Goal: Navigation & Orientation: Find specific page/section

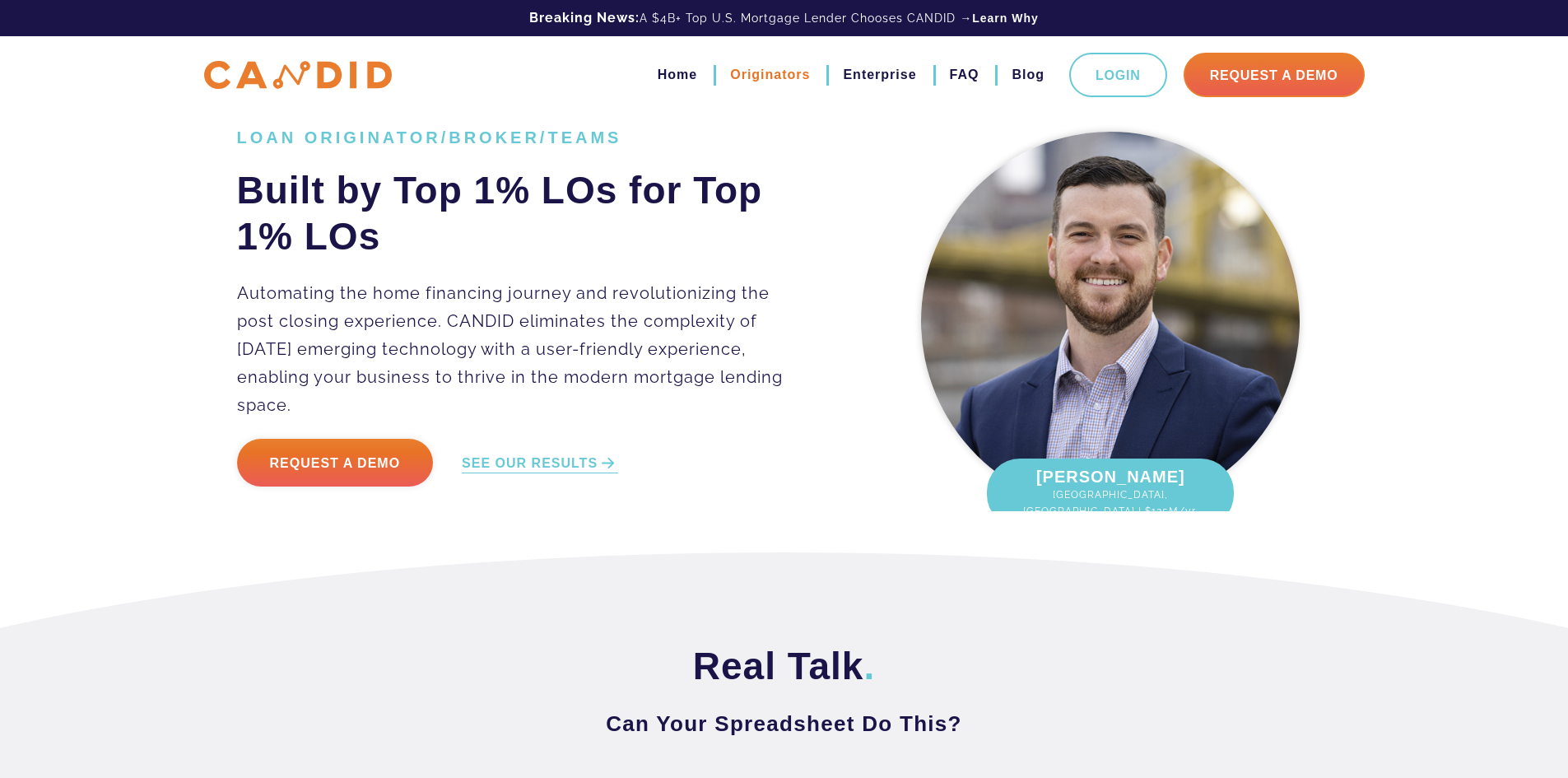
click at [771, 76] on link "Originators" at bounding box center [770, 75] width 80 height 28
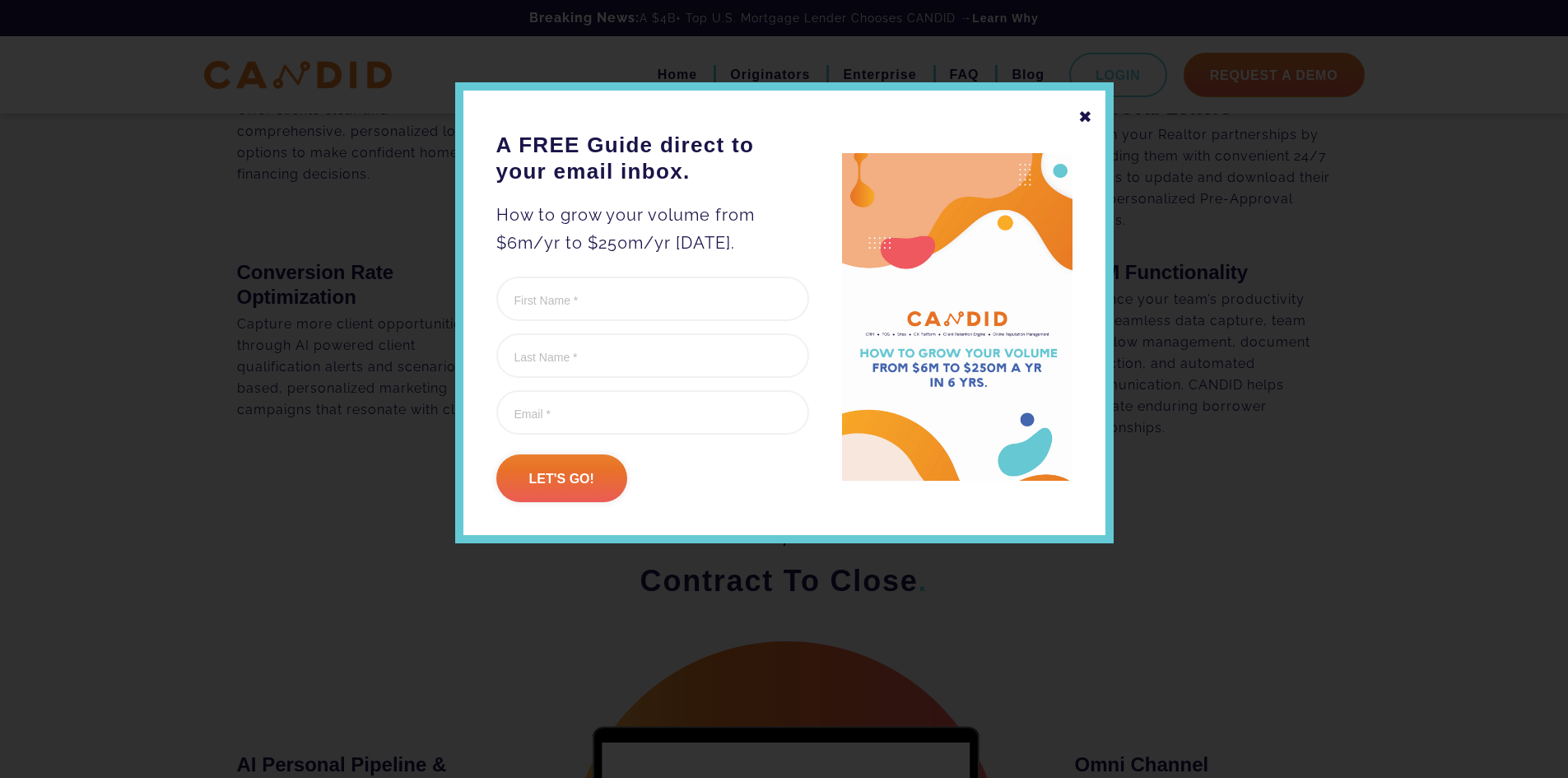
scroll to position [1318, 0]
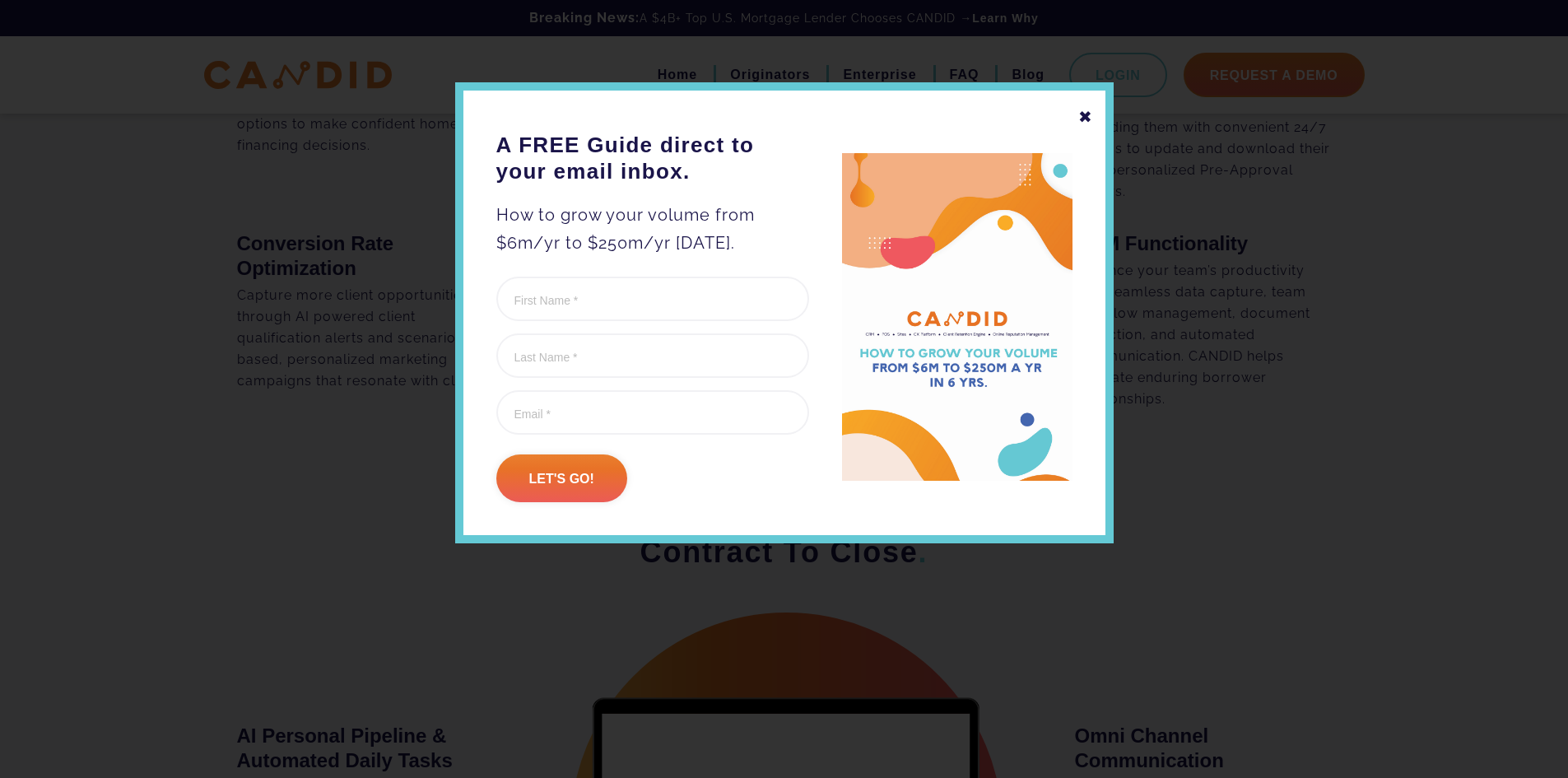
click at [1085, 112] on div "✖" at bounding box center [1085, 117] width 15 height 28
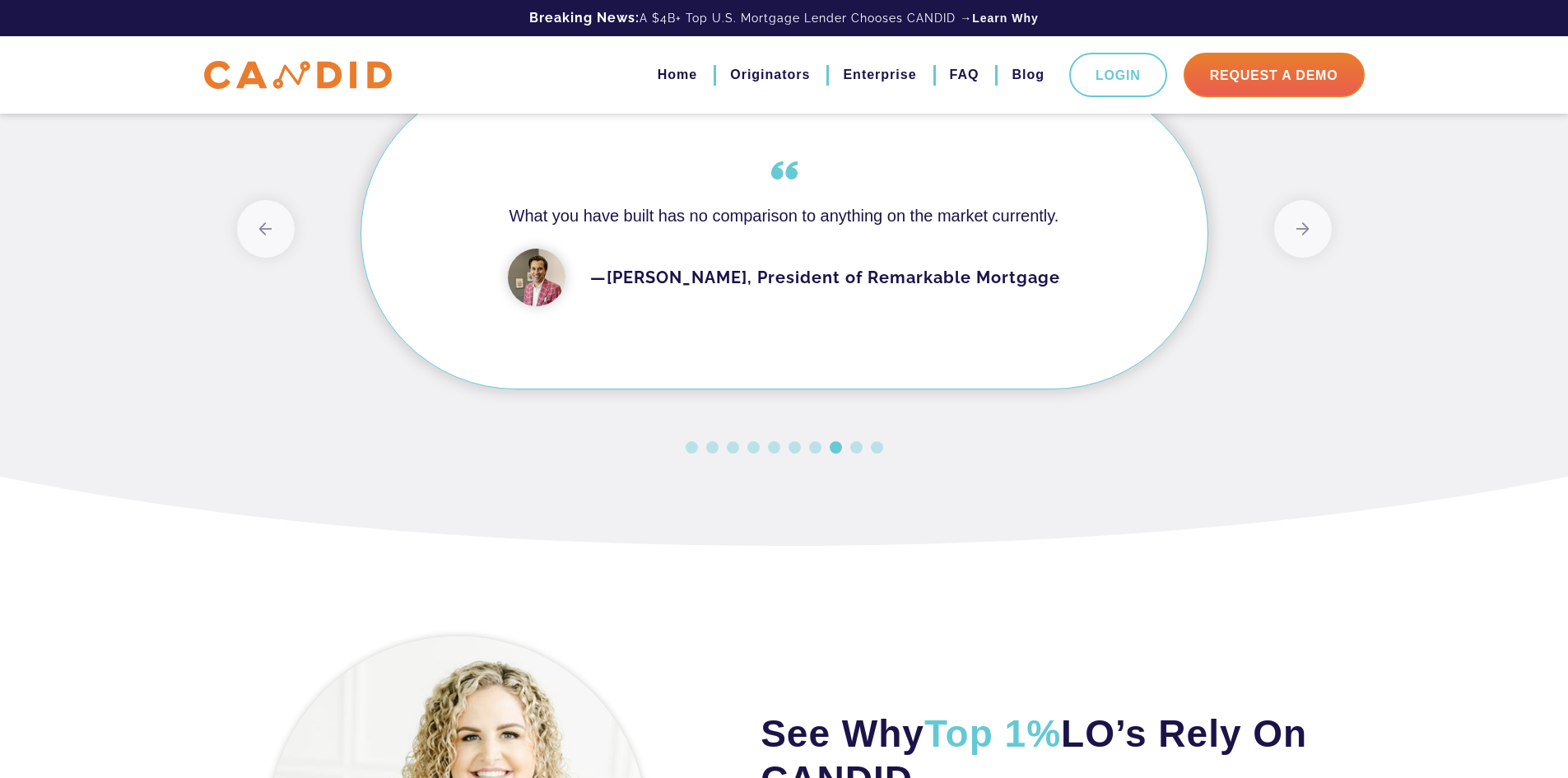
scroll to position [4670, 0]
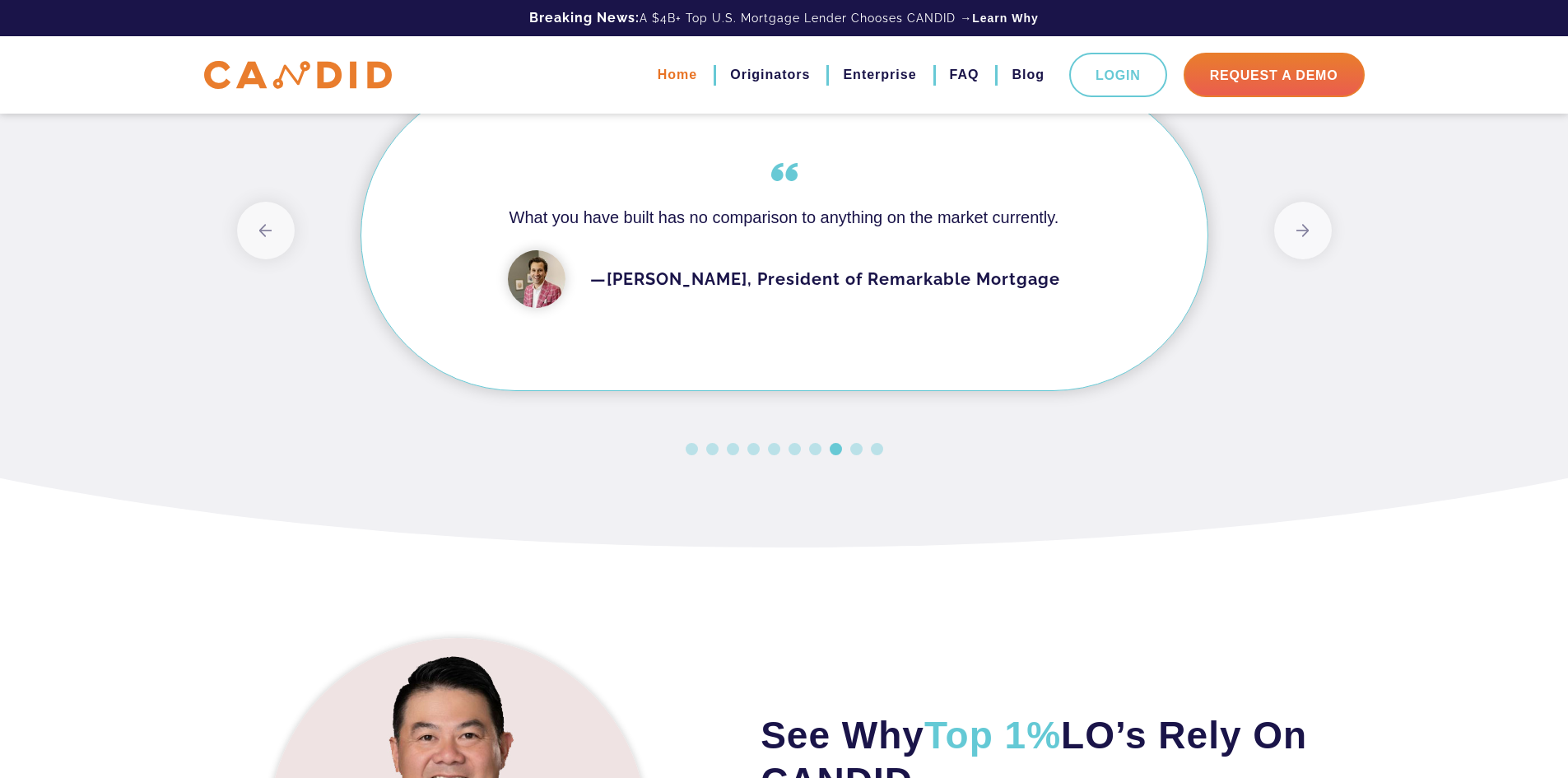
click at [690, 77] on link "Home" at bounding box center [677, 75] width 40 height 28
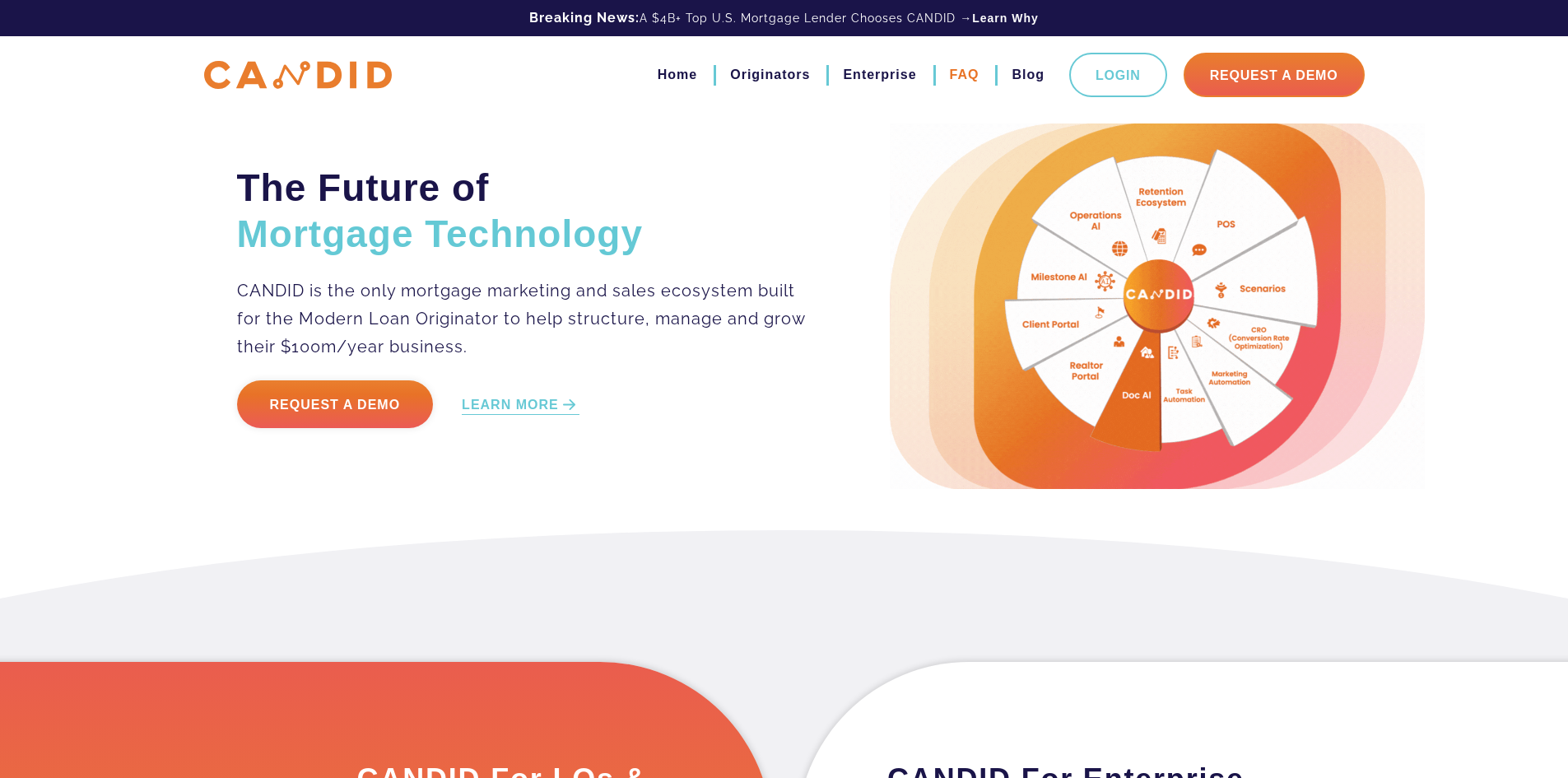
click at [969, 77] on link "FAQ" at bounding box center [965, 75] width 30 height 28
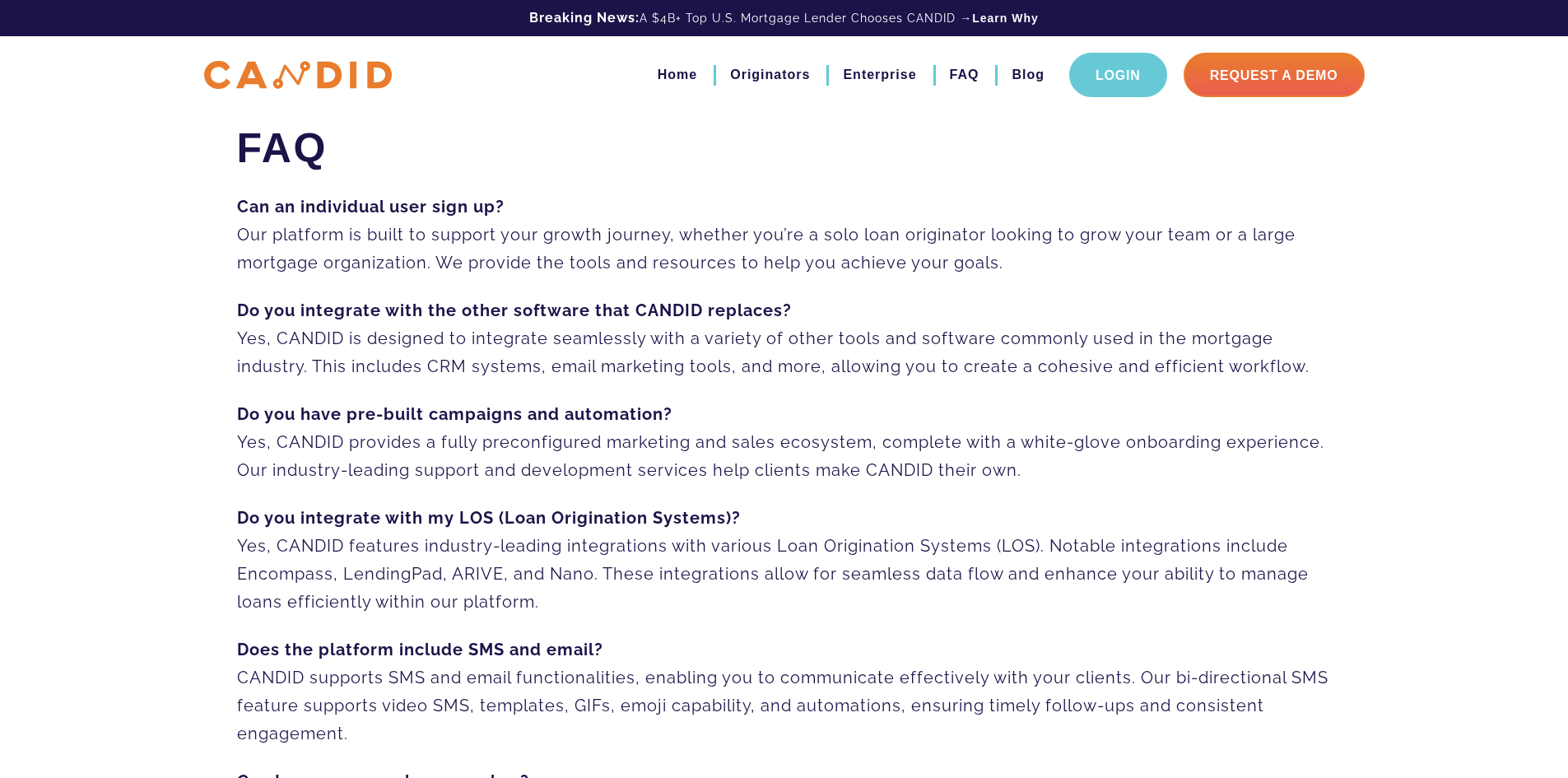
click at [1124, 78] on link "Login" at bounding box center [1118, 75] width 98 height 45
